Goal: Task Accomplishment & Management: Manage account settings

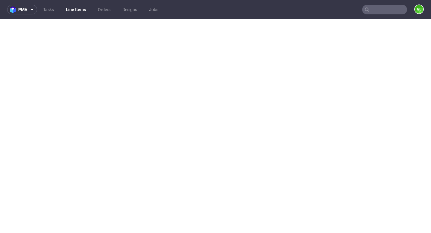
select select "back_for_dtp"
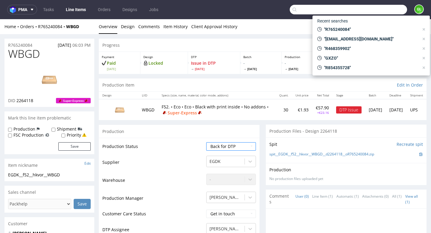
click at [384, 10] on input "text" at bounding box center [348, 10] width 117 height 10
paste input "R680253198"
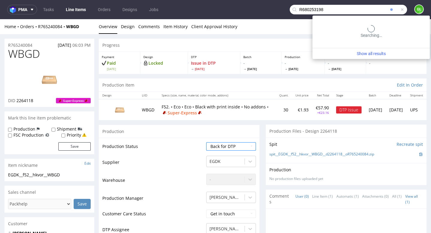
type input "R680253198"
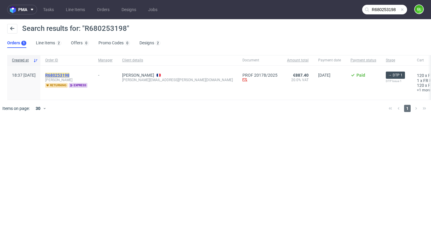
click at [69, 73] on mark "R680253198" at bounding box center [57, 75] width 24 height 5
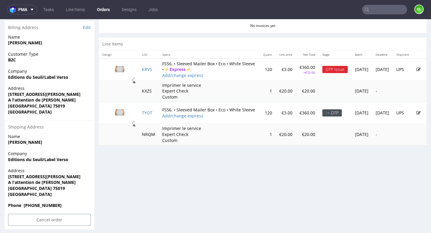
scroll to position [302, 0]
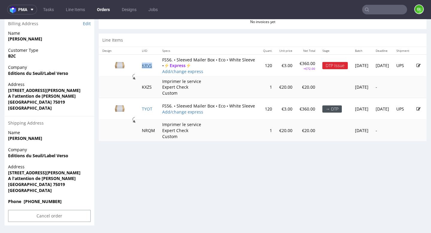
click at [145, 65] on link "KRVS" at bounding box center [147, 66] width 10 height 6
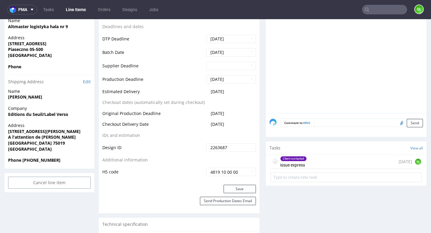
scroll to position [258, 0]
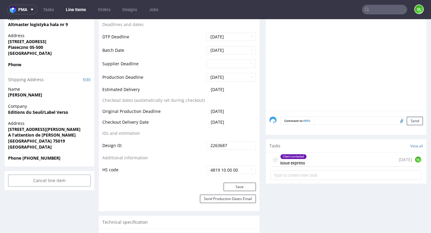
click at [327, 158] on div "Client contacted issue express 1 day ago GL" at bounding box center [345, 160] width 151 height 14
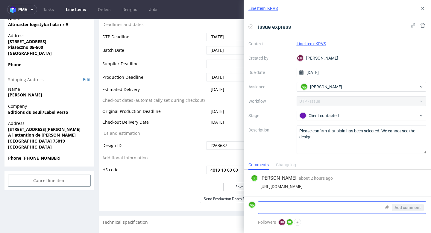
click at [312, 204] on textarea at bounding box center [319, 207] width 123 height 12
paste textarea "It's very surprising because I did upload both files for the boxes, and they ar…"
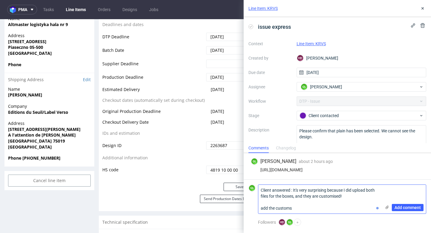
click at [386, 208] on icon at bounding box center [386, 207] width 5 height 5
click at [0, 0] on input "file" at bounding box center [0, 0] width 0 height 0
click at [267, 208] on textarea "Client answered : It's very surprising because I did upload both files for the …" at bounding box center [319, 199] width 123 height 29
click at [306, 206] on textarea "Client answered : It's very surprising because I did upload both files for the …" at bounding box center [319, 199] width 123 height 29
click at [389, 206] on icon at bounding box center [386, 207] width 5 height 5
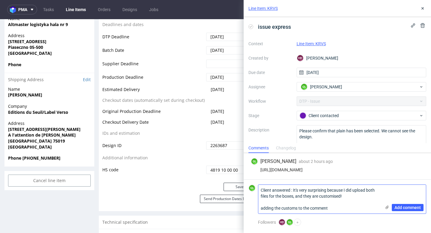
click at [0, 0] on input "file" at bounding box center [0, 0] width 0 height 0
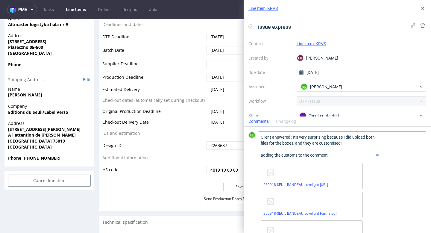
drag, startPoint x: 332, startPoint y: 154, endPoint x: 254, endPoint y: 155, distance: 78.7
click at [253, 155] on div "GL Client answered : It's very surprising because I did upload both files for t…" at bounding box center [337, 204] width 178 height 147
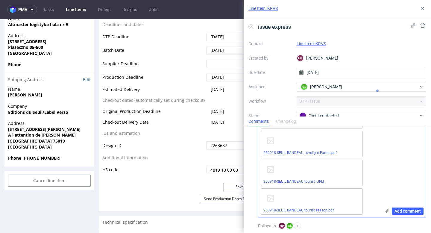
scroll to position [64, 0]
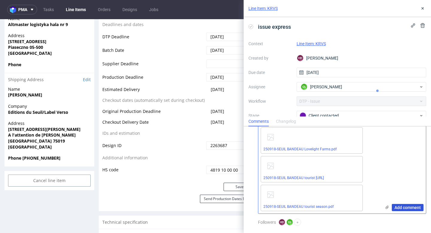
type textarea "Client answered : It's very surprising because I did upload both files for the …"
click at [403, 208] on span "Add comment" at bounding box center [407, 207] width 26 height 4
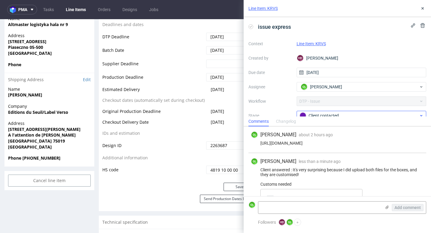
scroll to position [42, 0]
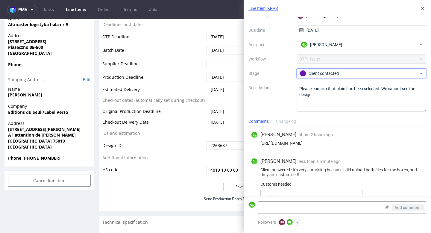
click at [406, 72] on div "Client contacted" at bounding box center [358, 73] width 119 height 7
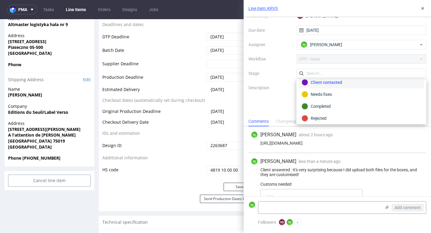
scroll to position [43, 0]
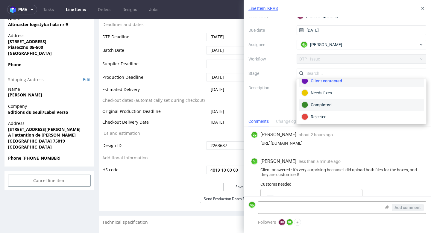
click at [336, 107] on div "Completed" at bounding box center [362, 104] width 120 height 7
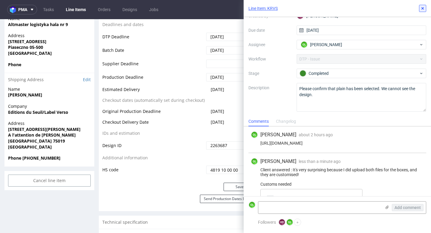
click at [424, 9] on icon at bounding box center [422, 8] width 5 height 5
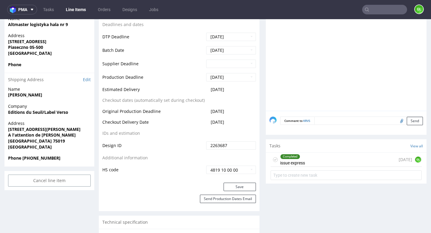
click at [376, 12] on input "text" at bounding box center [384, 10] width 45 height 10
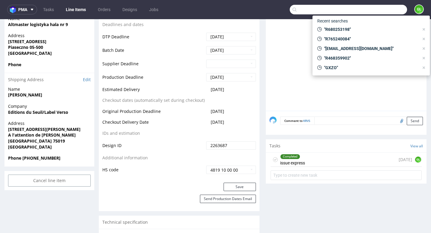
paste input "R598316221"
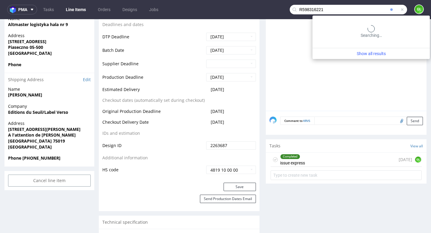
type input "R598316221"
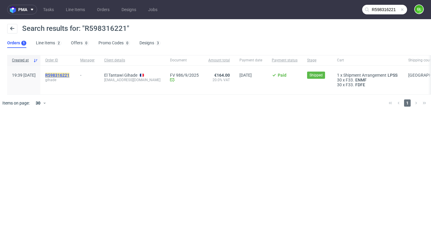
click at [69, 74] on mark "R598316221" at bounding box center [57, 75] width 24 height 5
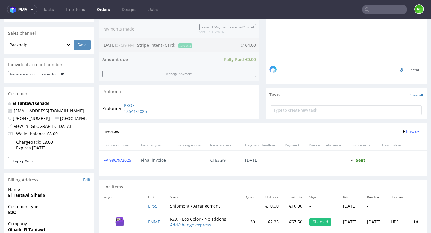
scroll to position [229, 0]
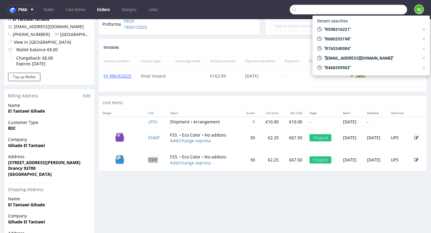
click at [375, 11] on input "text" at bounding box center [348, 10] width 117 height 10
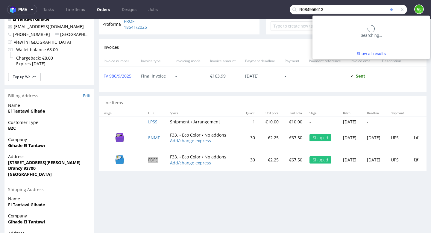
type input "R084956613"
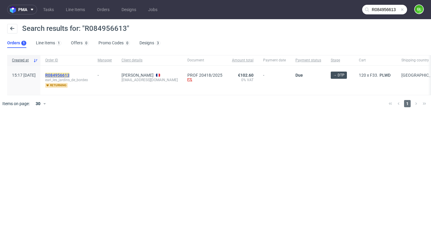
click at [69, 75] on mark "R084956613" at bounding box center [57, 75] width 24 height 5
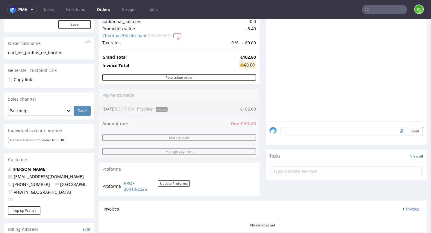
scroll to position [79, 0]
click at [51, 8] on link "Tasks" at bounding box center [48, 10] width 18 height 10
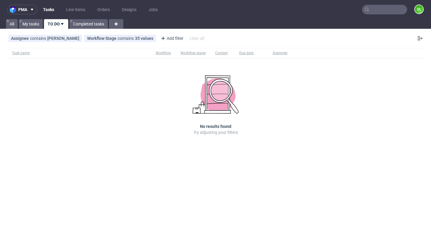
scroll to position [110, 0]
click at [91, 22] on link "Completed tasks" at bounding box center [88, 24] width 38 height 10
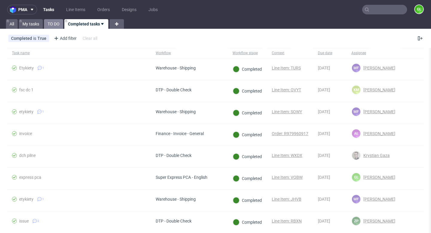
click at [53, 24] on link "TO DO" at bounding box center [53, 24] width 19 height 10
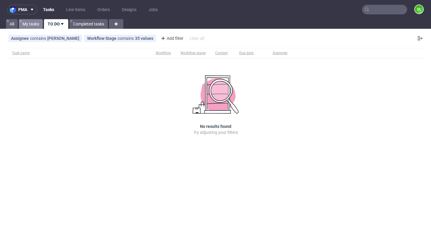
click at [32, 23] on link "My tasks" at bounding box center [31, 24] width 24 height 10
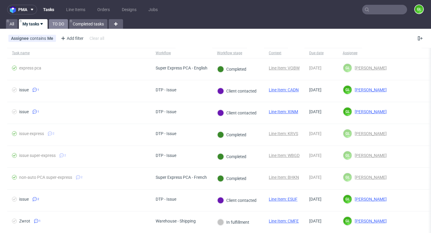
click at [58, 22] on link "TO DO" at bounding box center [58, 24] width 19 height 10
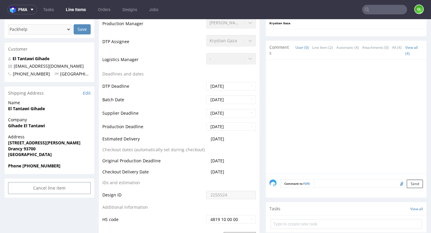
scroll to position [175, 0]
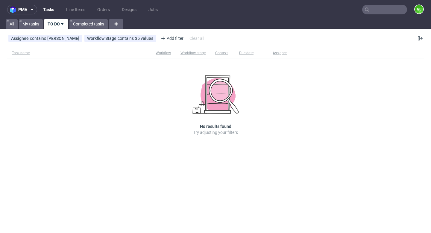
click at [53, 24] on link "TO DO" at bounding box center [56, 24] width 24 height 10
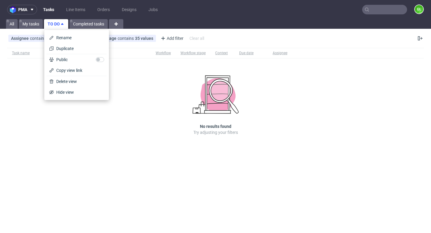
click at [53, 24] on link "TO DO" at bounding box center [56, 24] width 24 height 10
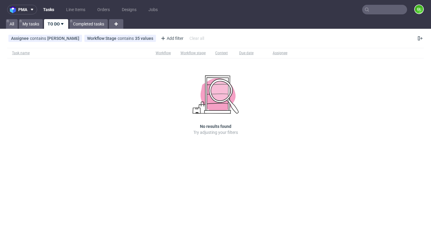
click at [382, 7] on input "text" at bounding box center [384, 10] width 45 height 10
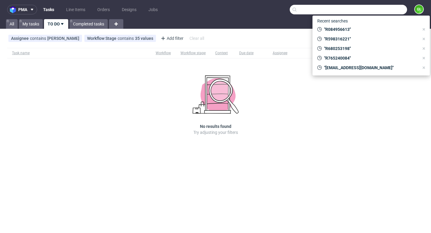
paste input "R257286528"
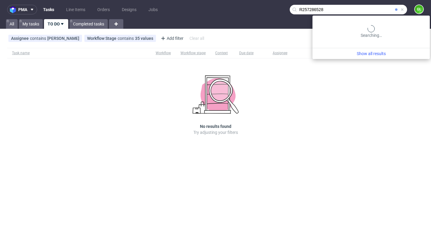
type input "R257286528"
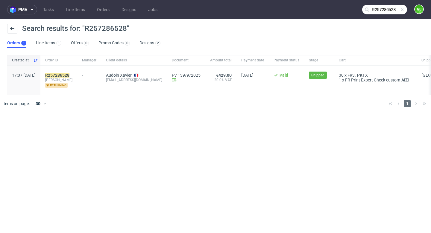
click at [401, 10] on span at bounding box center [402, 9] width 5 height 5
click at [391, 9] on input "text" at bounding box center [384, 10] width 45 height 10
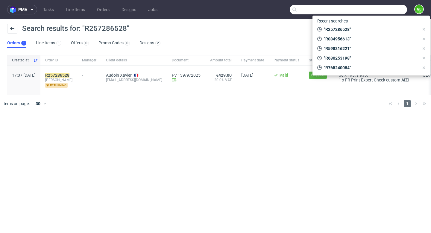
paste input "R926040137"
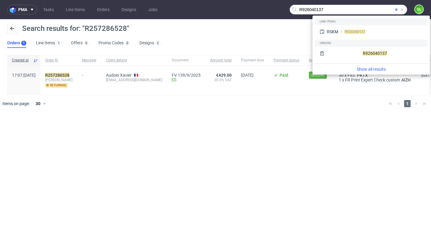
type input "R926040137"
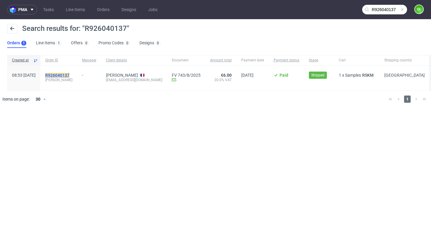
click at [69, 74] on mark "R926040137" at bounding box center [57, 75] width 24 height 5
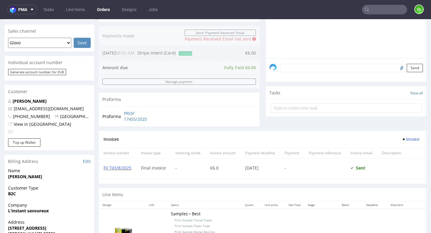
scroll to position [146, 0]
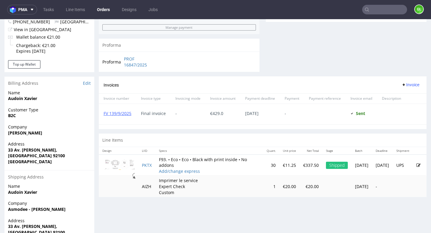
scroll to position [242, 0]
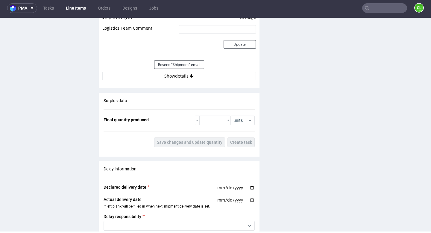
scroll to position [647, 0]
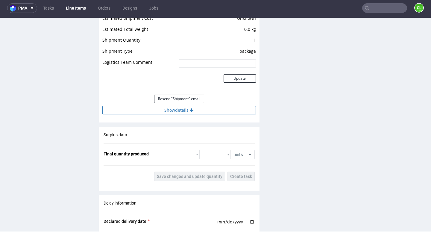
click at [185, 111] on button "Show details" at bounding box center [178, 110] width 153 height 8
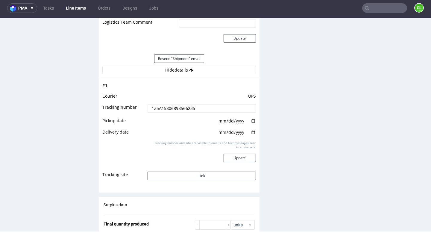
scroll to position [728, 0]
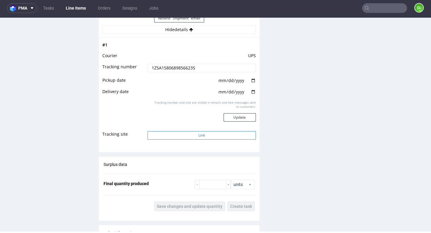
click at [209, 137] on button "Link" at bounding box center [201, 135] width 108 height 8
